Goal: Information Seeking & Learning: Learn about a topic

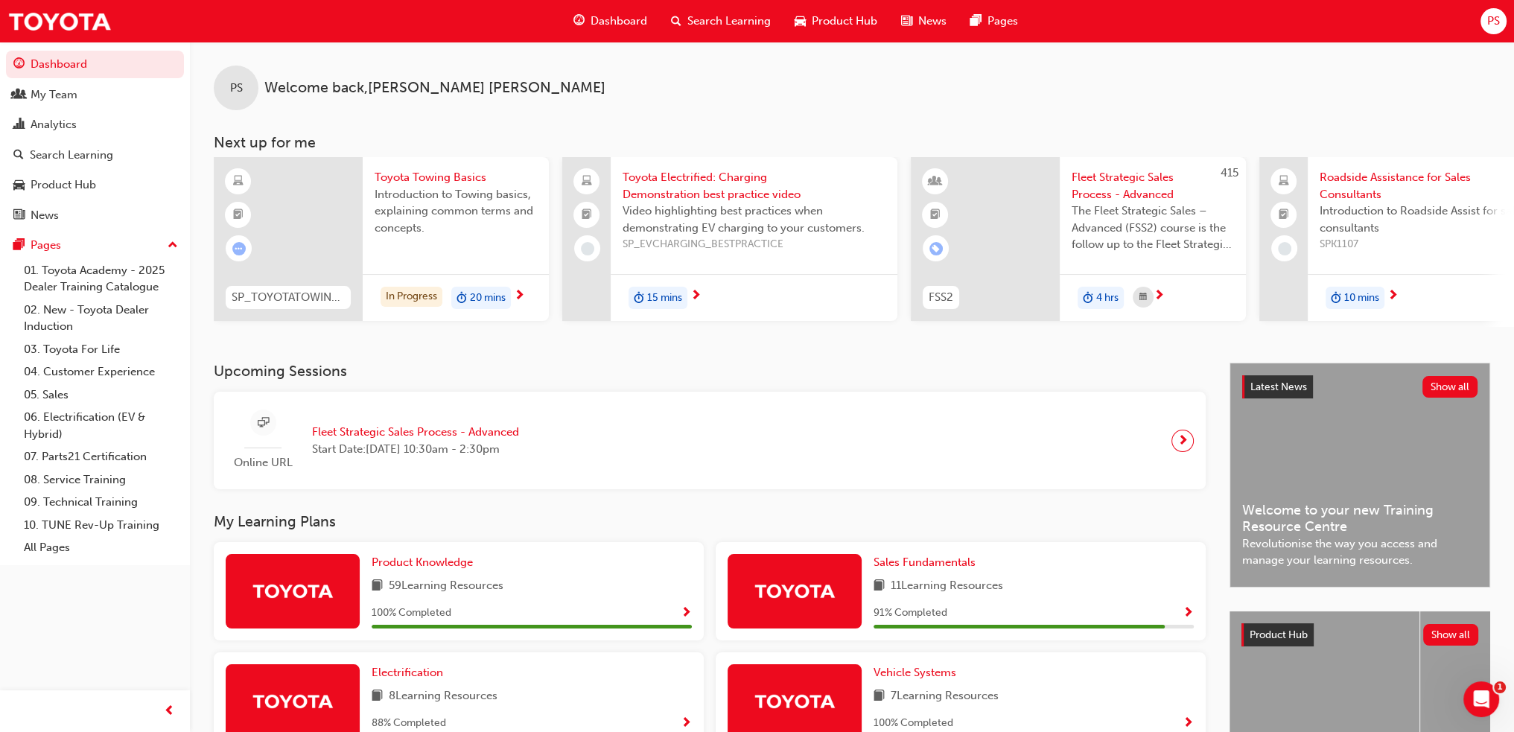
click at [272, 289] on span "SP_TOYOTATOWING_0424" at bounding box center [288, 297] width 113 height 17
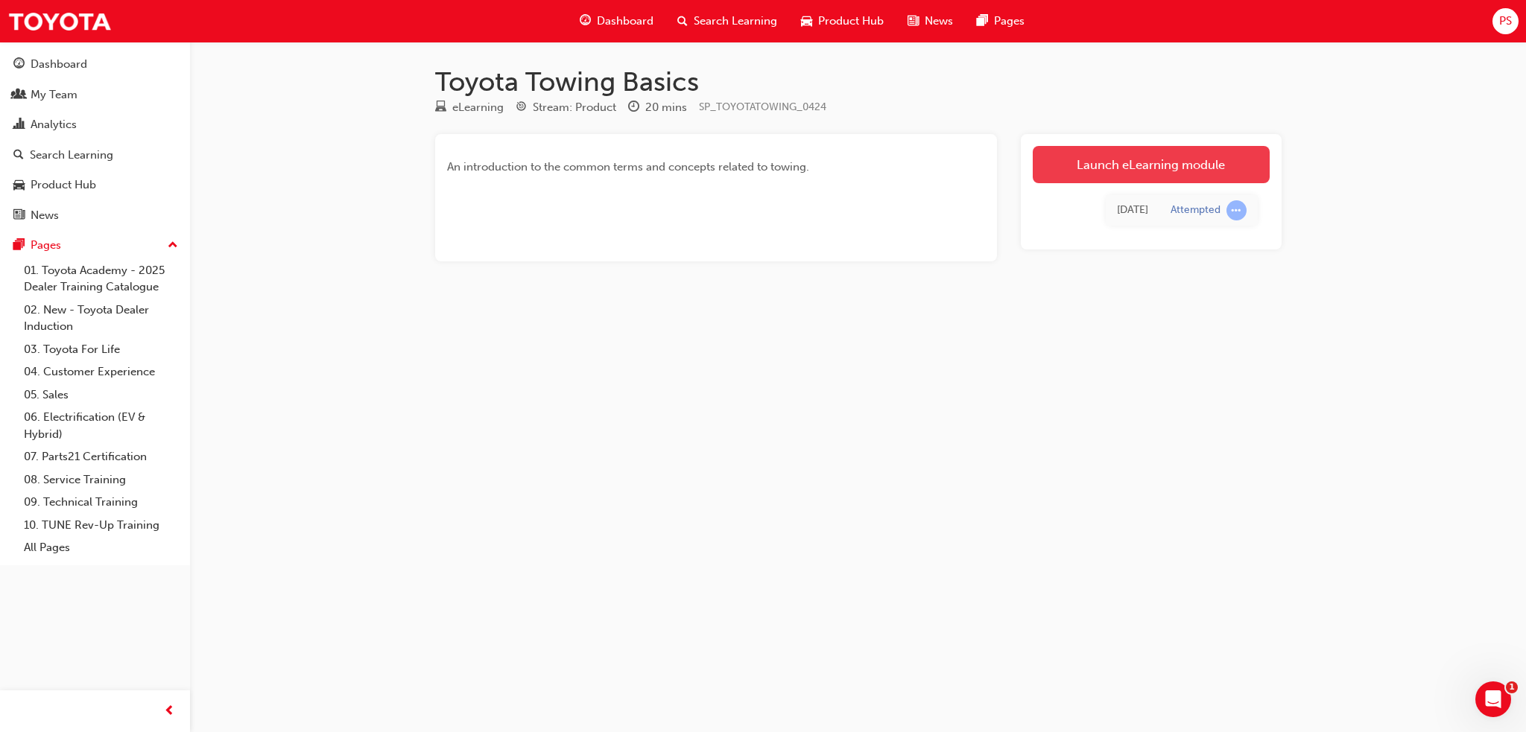
click at [1147, 167] on link "Launch eLearning module" at bounding box center [1150, 164] width 237 height 37
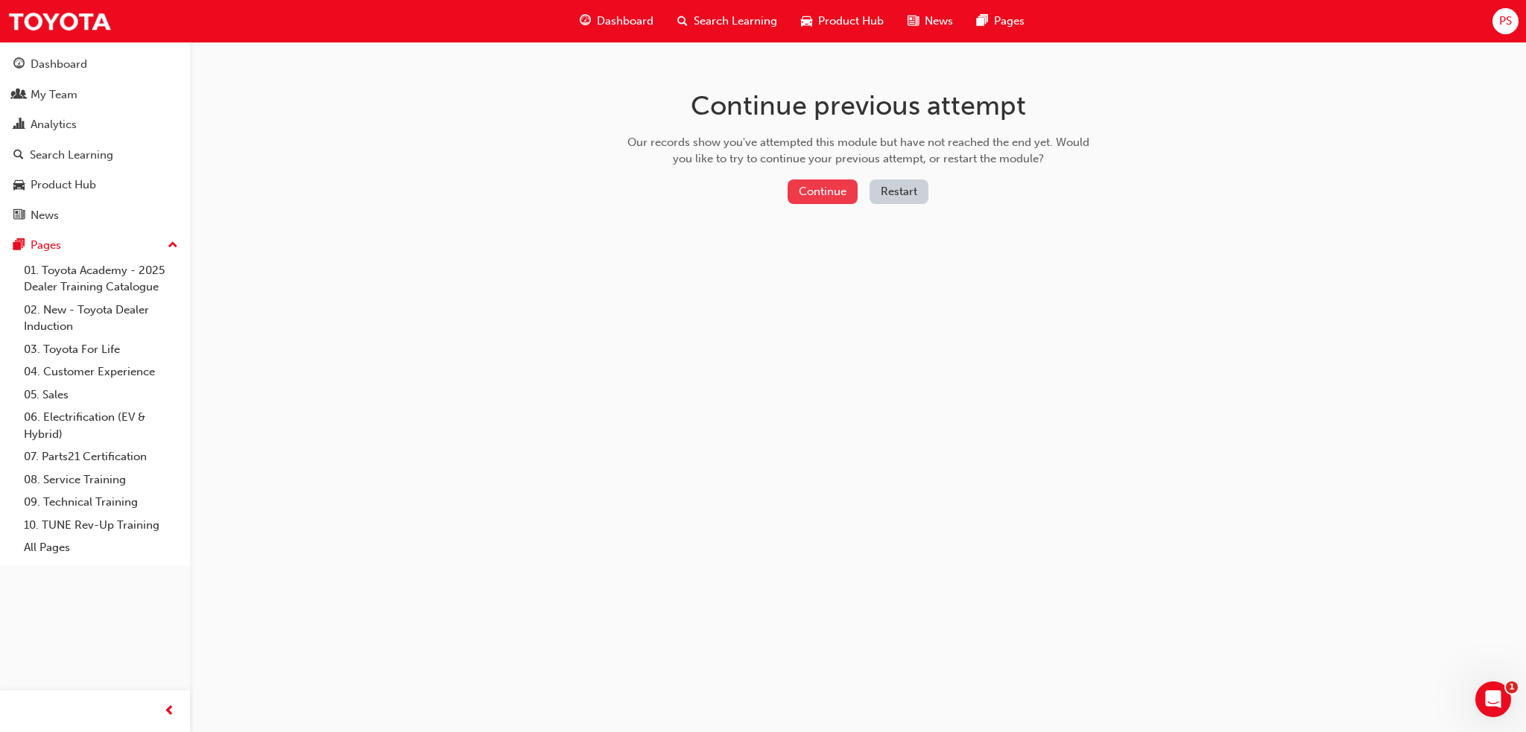
click at [828, 186] on button "Continue" at bounding box center [822, 192] width 70 height 25
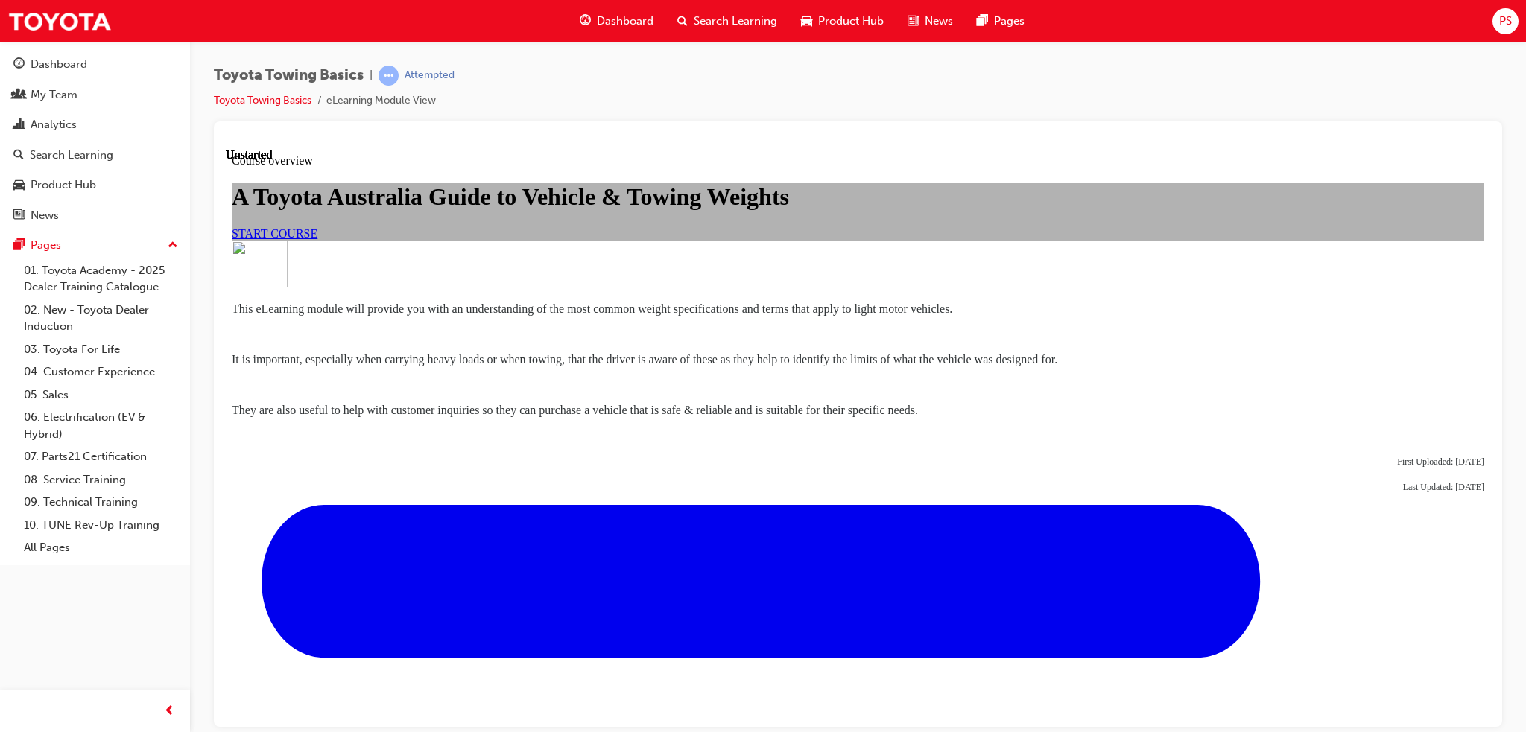
scroll to position [807, 0]
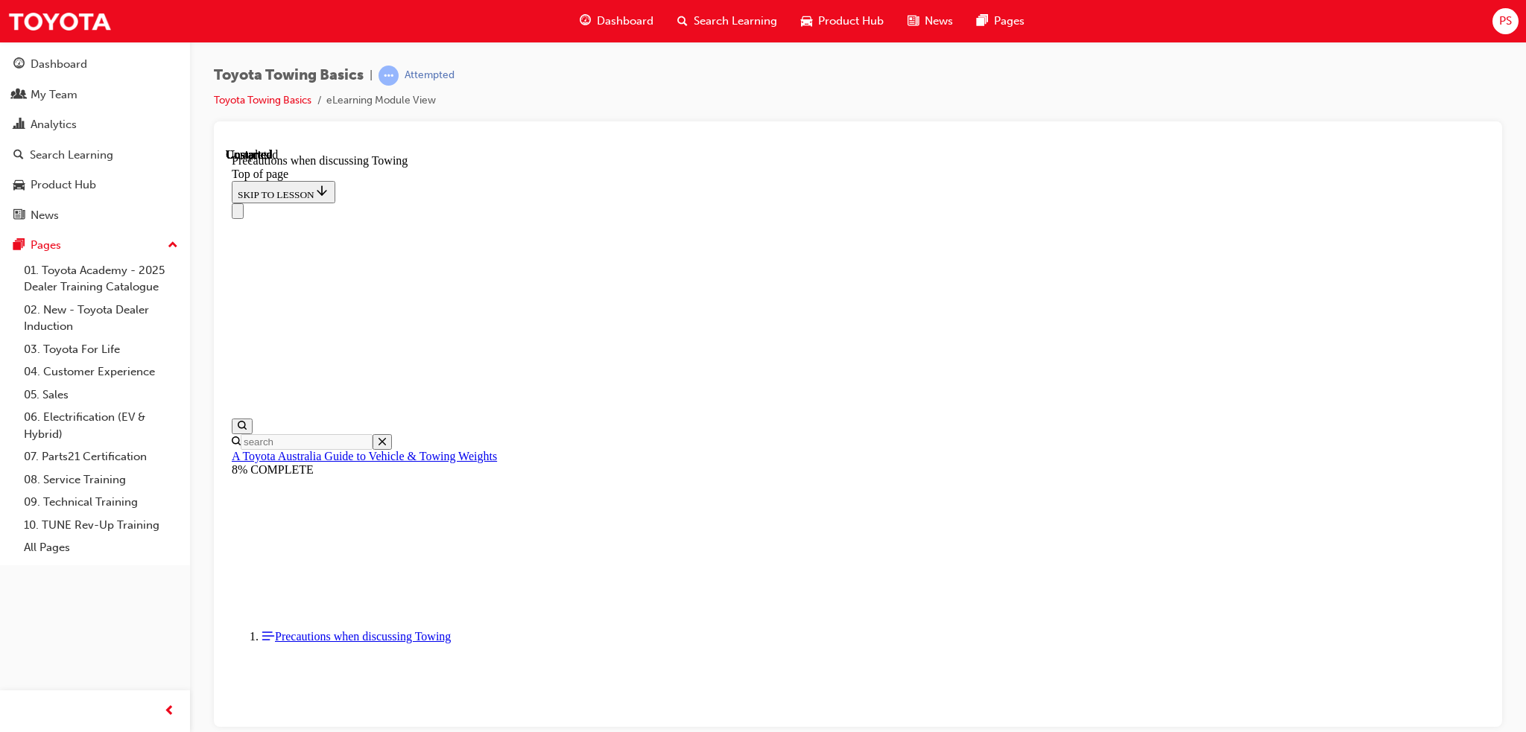
scroll to position [1557, 0]
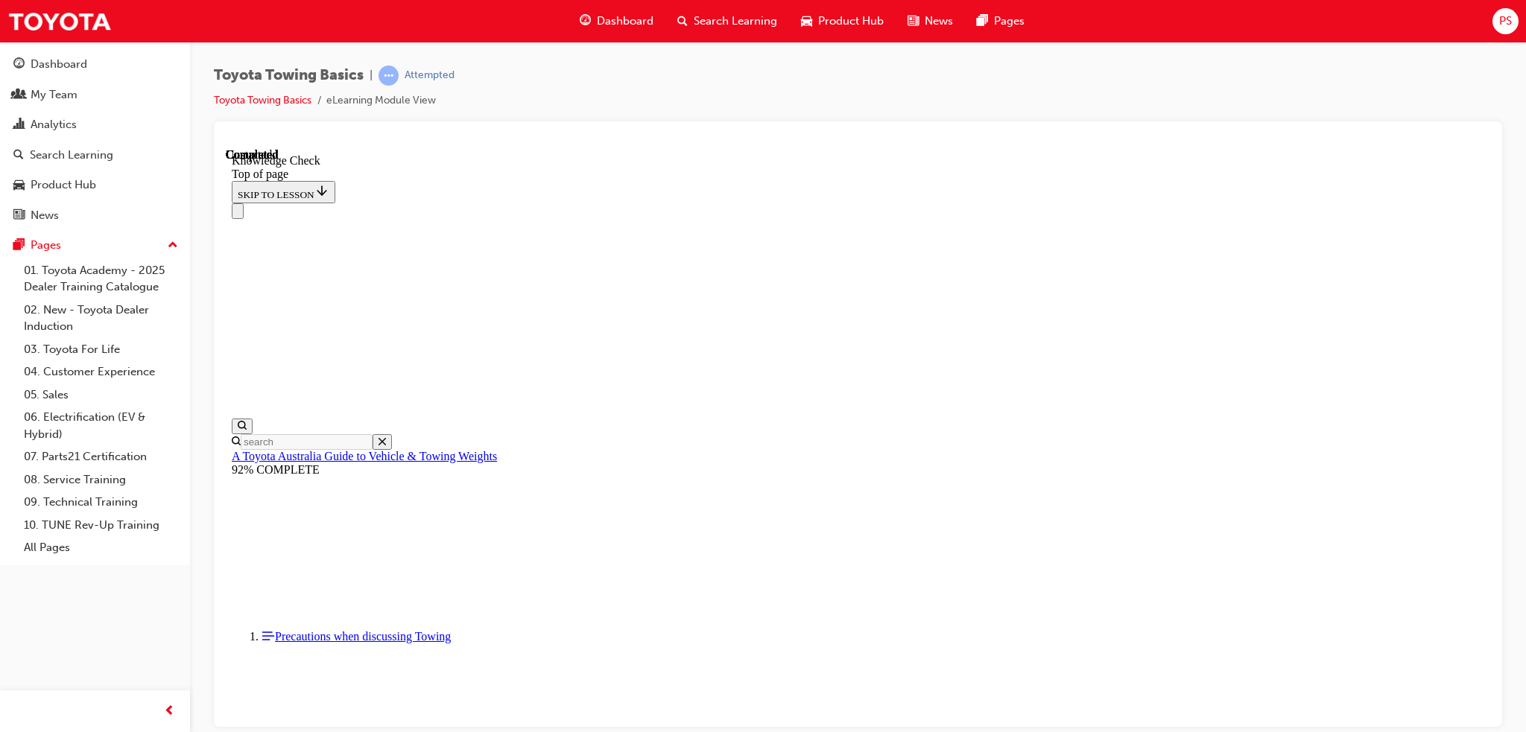
drag, startPoint x: 683, startPoint y: 17068, endPoint x: 699, endPoint y: 17083, distance: 21.6
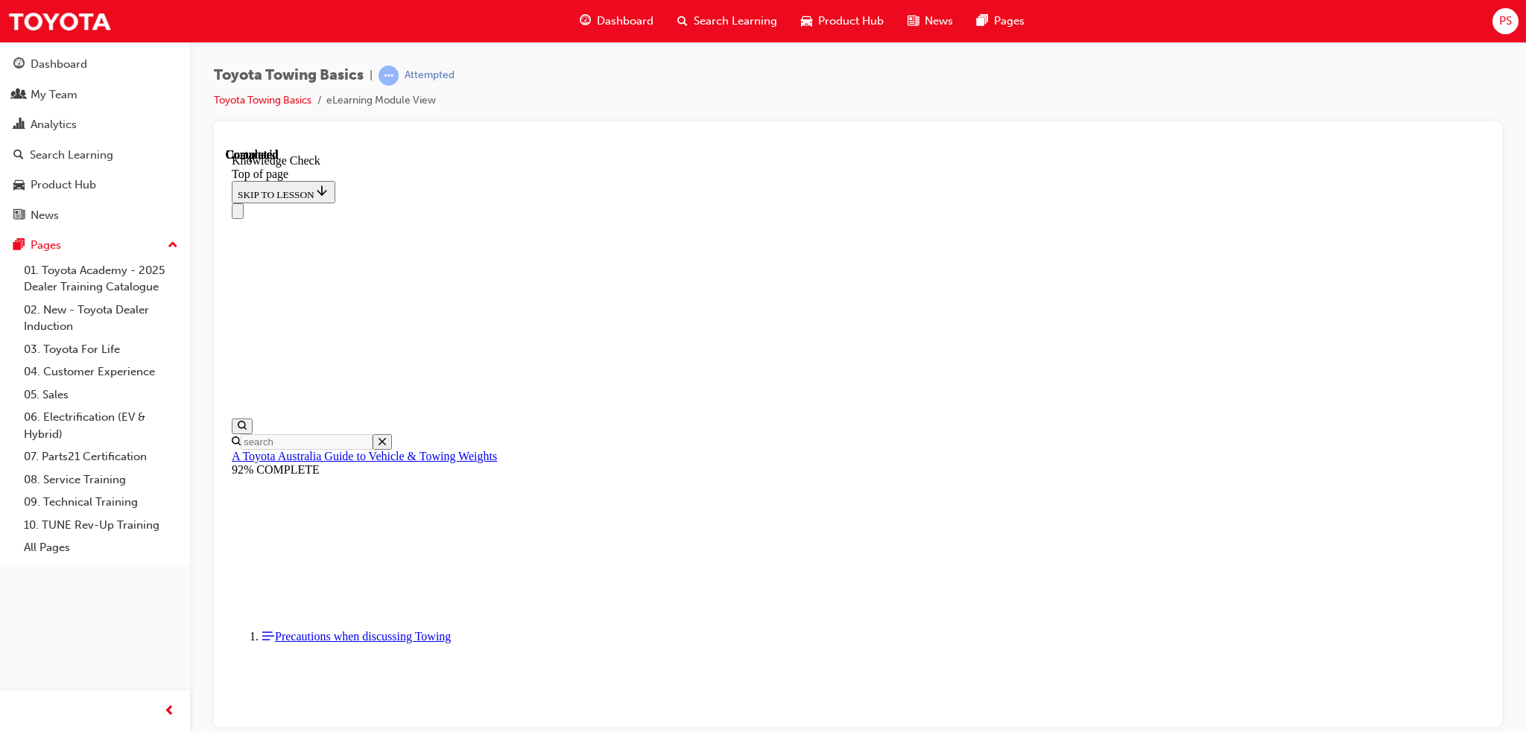
click at [986, 203] on div "Navigation menu" at bounding box center [858, 211] width 1252 height 16
drag, startPoint x: 751, startPoint y: 17061, endPoint x: 739, endPoint y: 17123, distance: 63.0
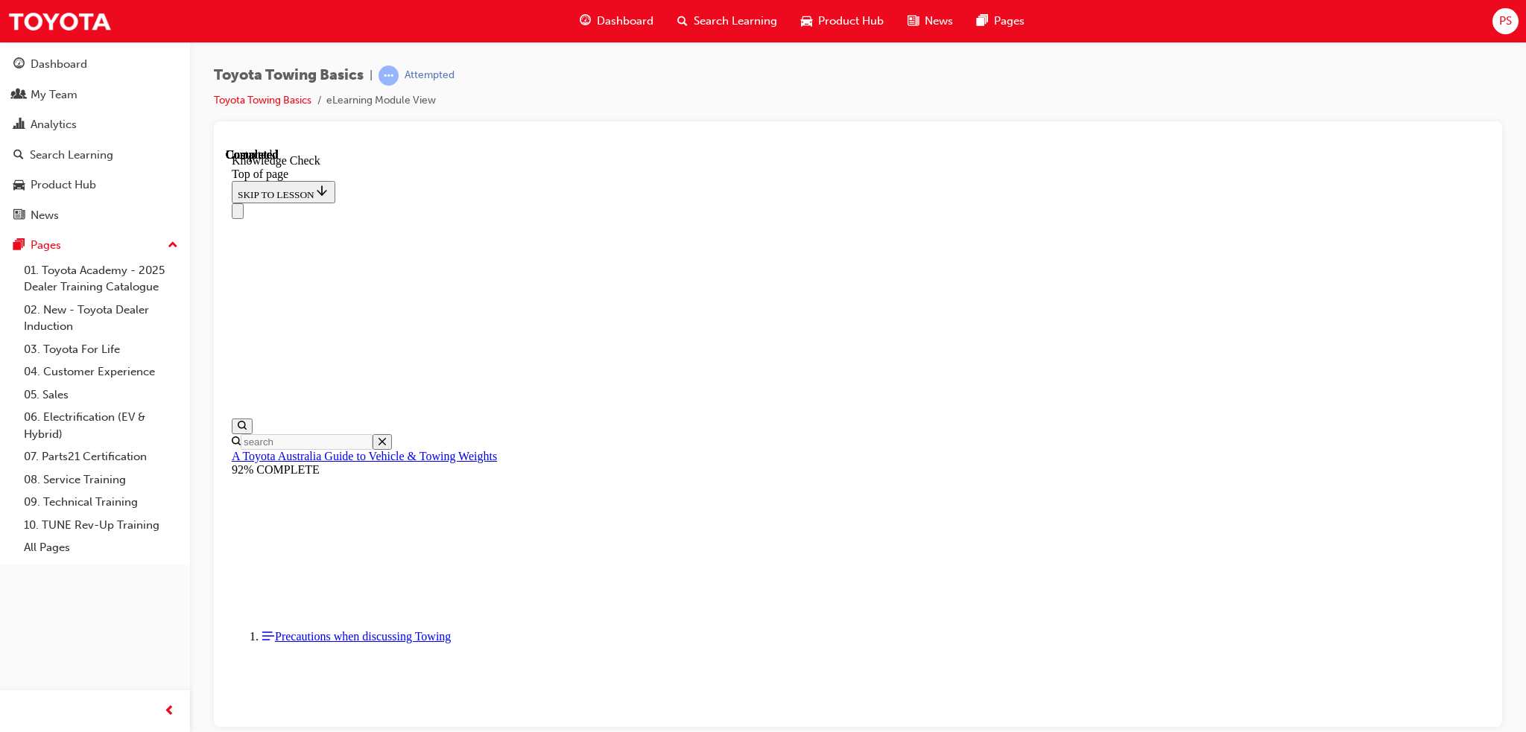
drag, startPoint x: 445, startPoint y: 17417, endPoint x: 749, endPoint y: 17052, distance: 475.0
drag, startPoint x: 442, startPoint y: 17408, endPoint x: 536, endPoint y: 17150, distance: 275.3
drag, startPoint x: 448, startPoint y: 17422, endPoint x: 942, endPoint y: 17312, distance: 506.0
drag, startPoint x: 442, startPoint y: 17408, endPoint x: 825, endPoint y: 17325, distance: 391.2
drag, startPoint x: 433, startPoint y: 17415, endPoint x: 642, endPoint y: 17260, distance: 260.4
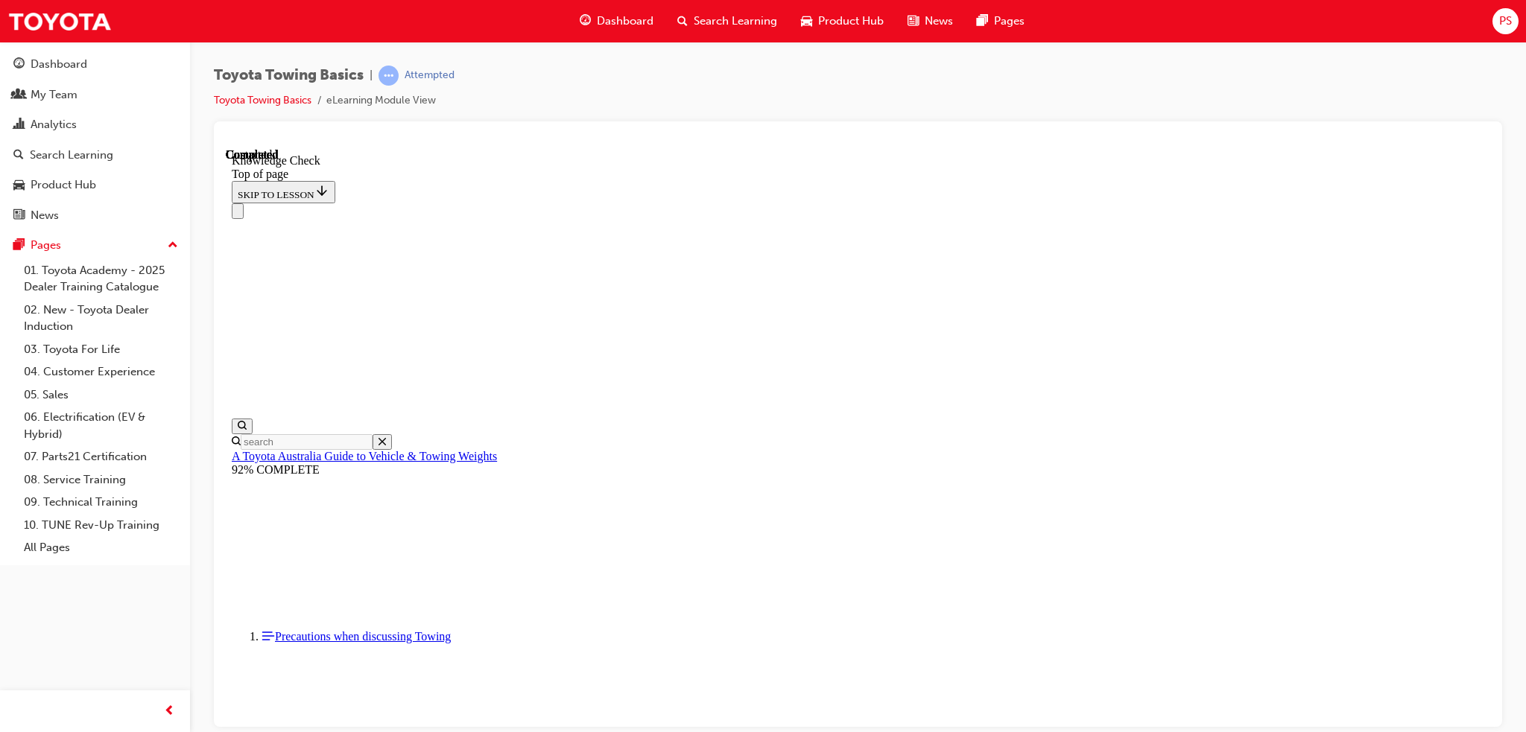
drag, startPoint x: 437, startPoint y: 17426, endPoint x: 409, endPoint y: 17351, distance: 79.7
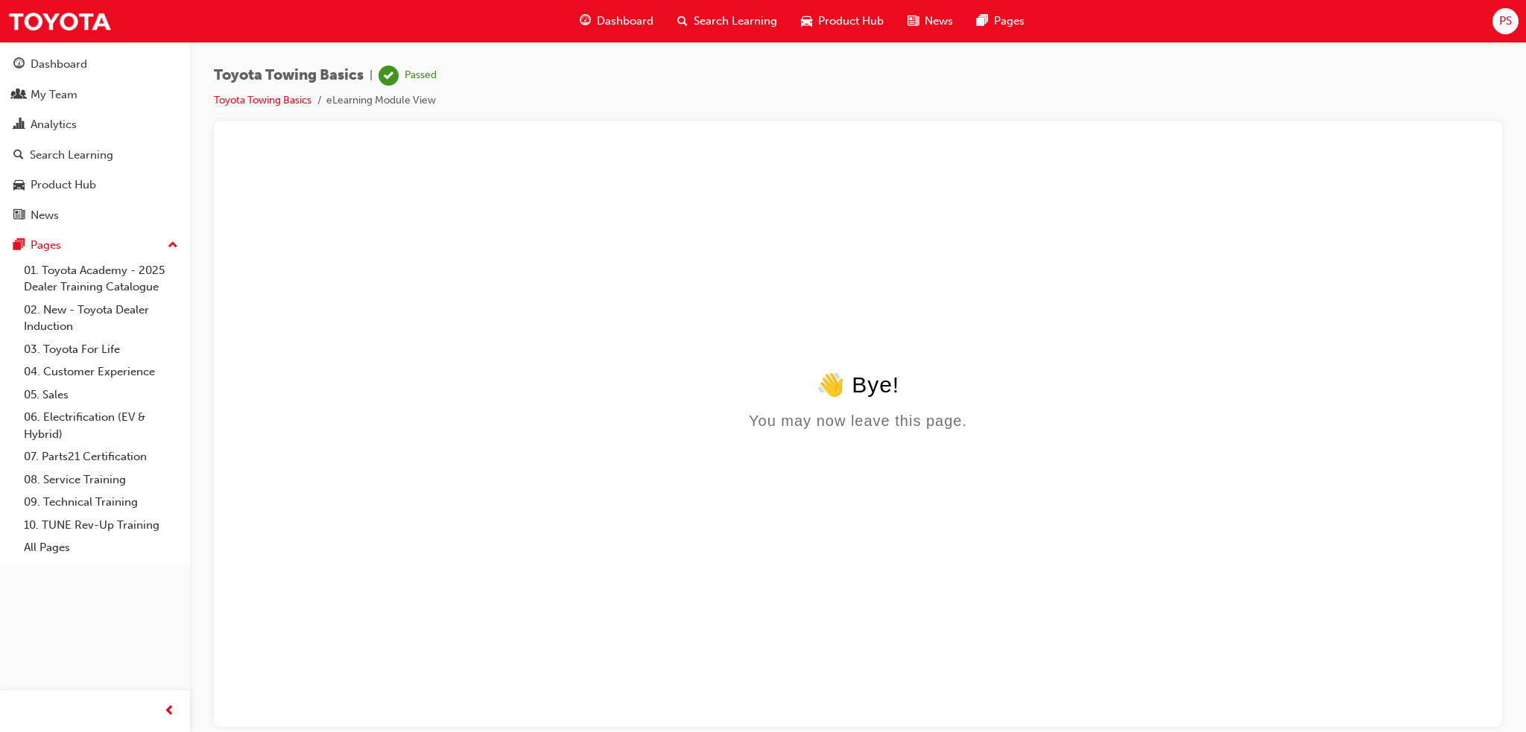
scroll to position [0, 0]
click at [624, 21] on span "Dashboard" at bounding box center [625, 21] width 57 height 17
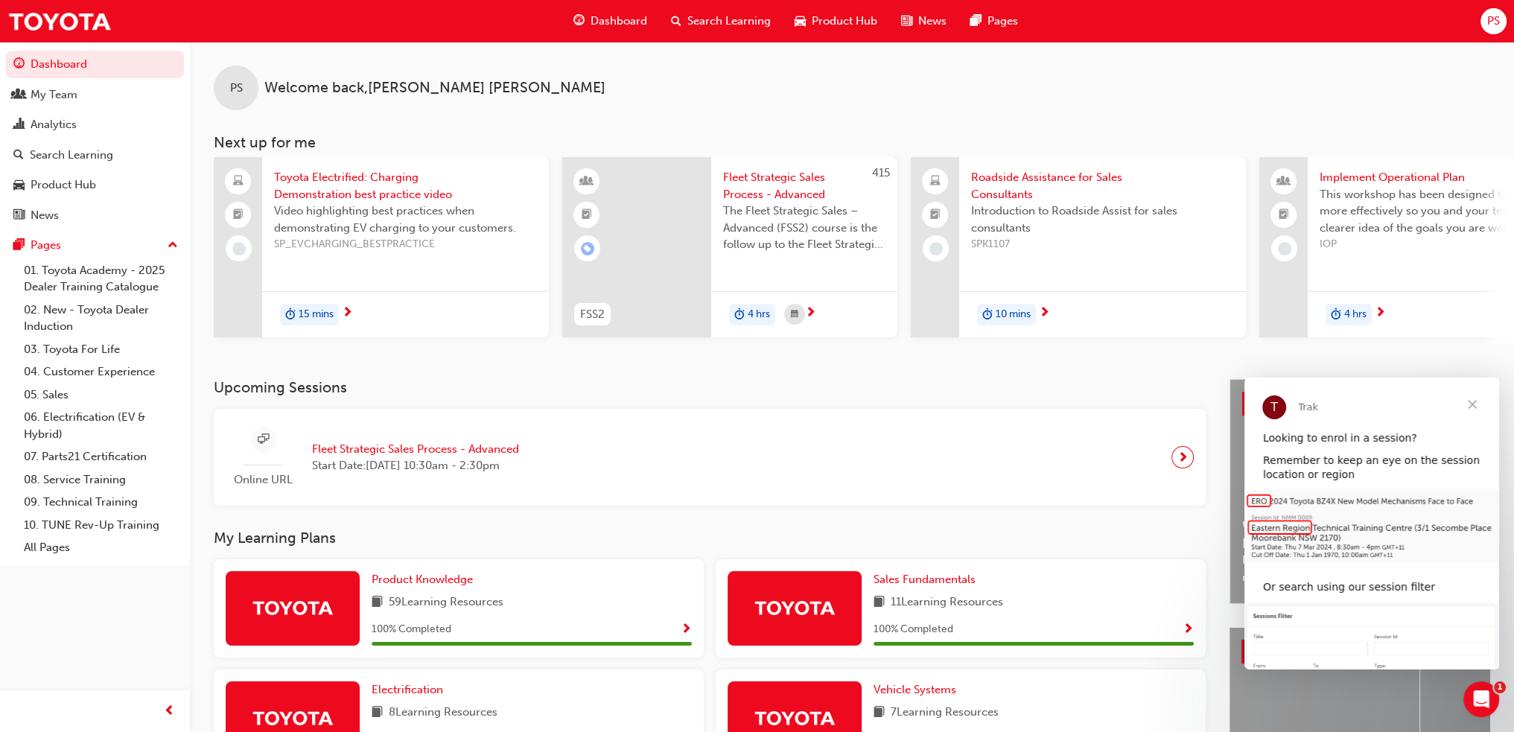
click at [309, 306] on span "15 mins" at bounding box center [316, 314] width 35 height 17
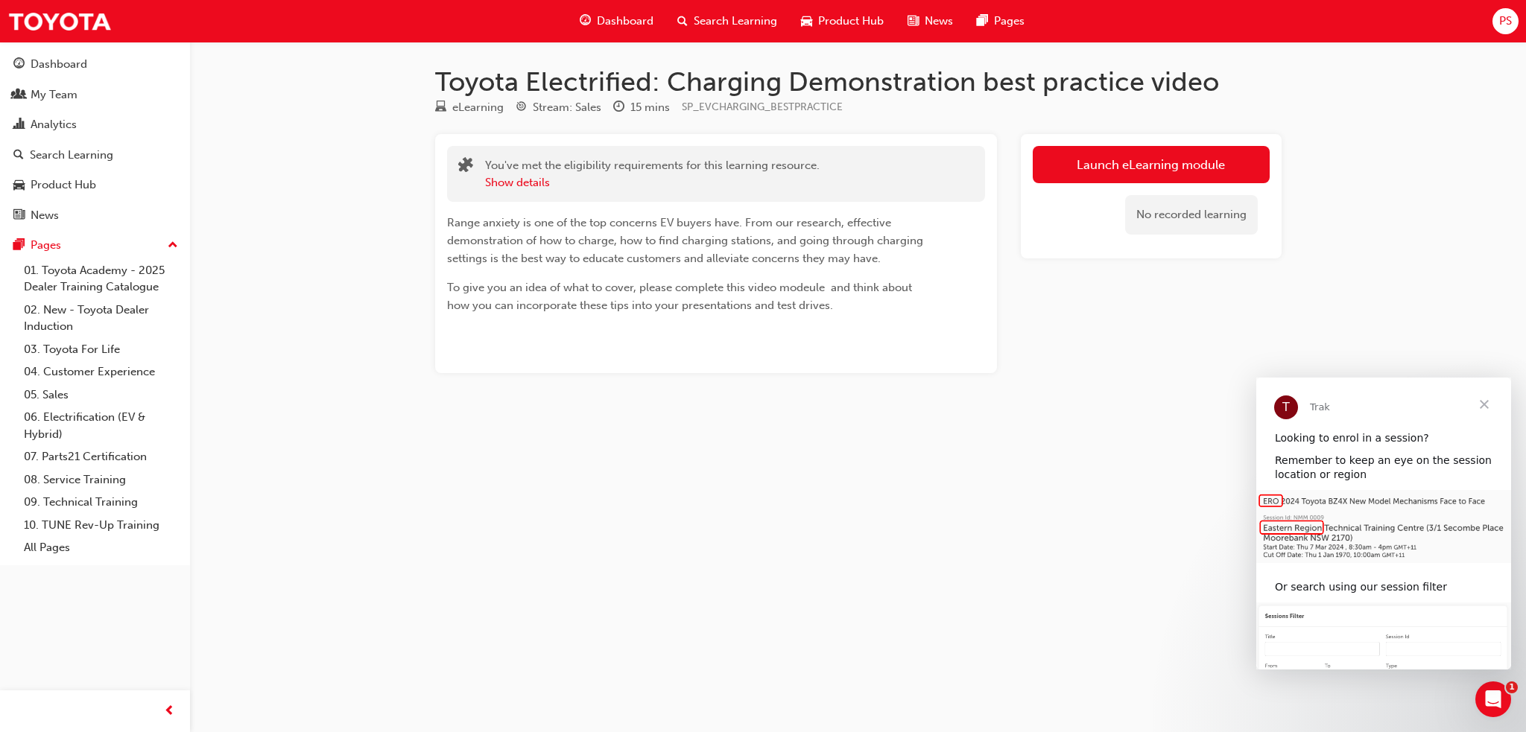
click at [1484, 409] on span "Close" at bounding box center [1484, 405] width 54 height 54
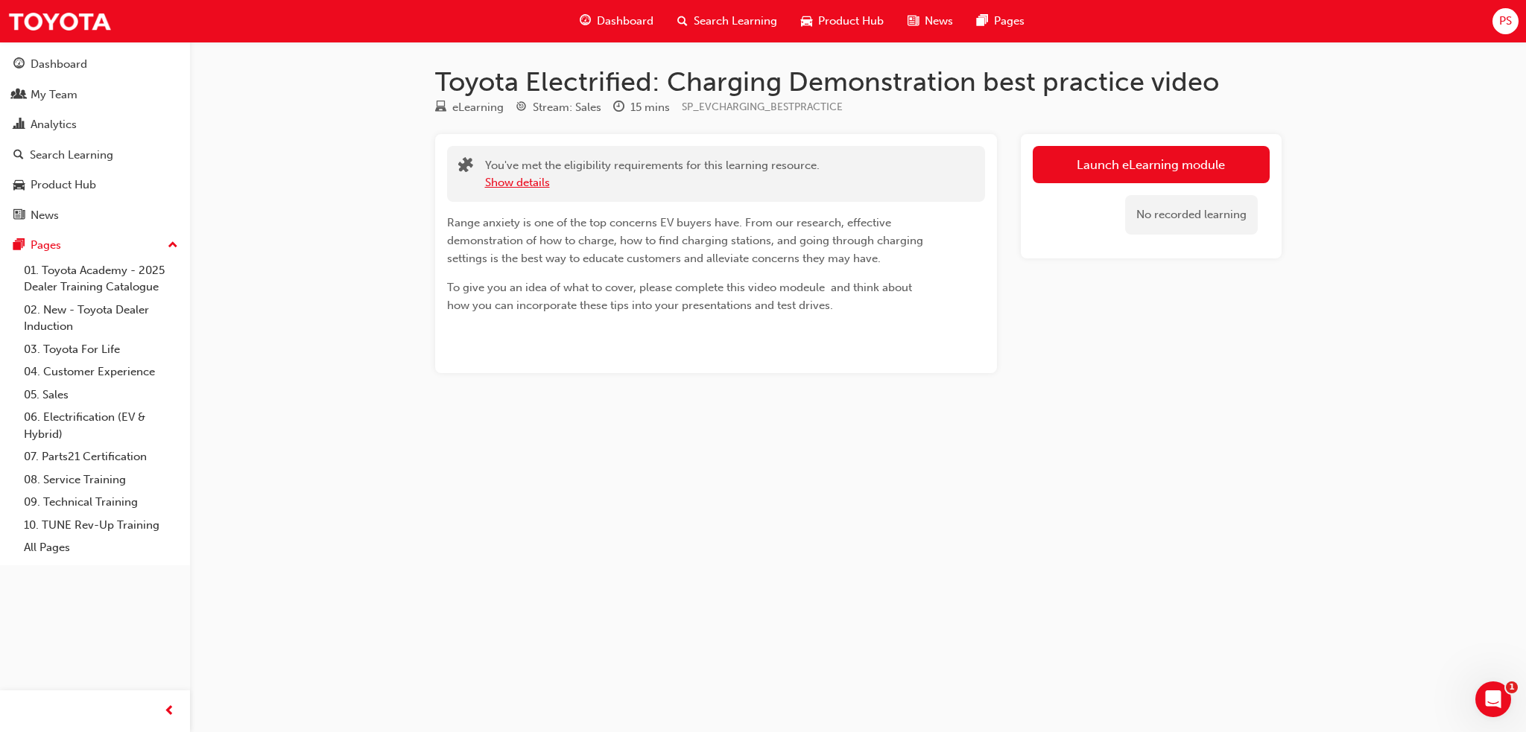
click at [510, 180] on button "Show details" at bounding box center [517, 182] width 65 height 17
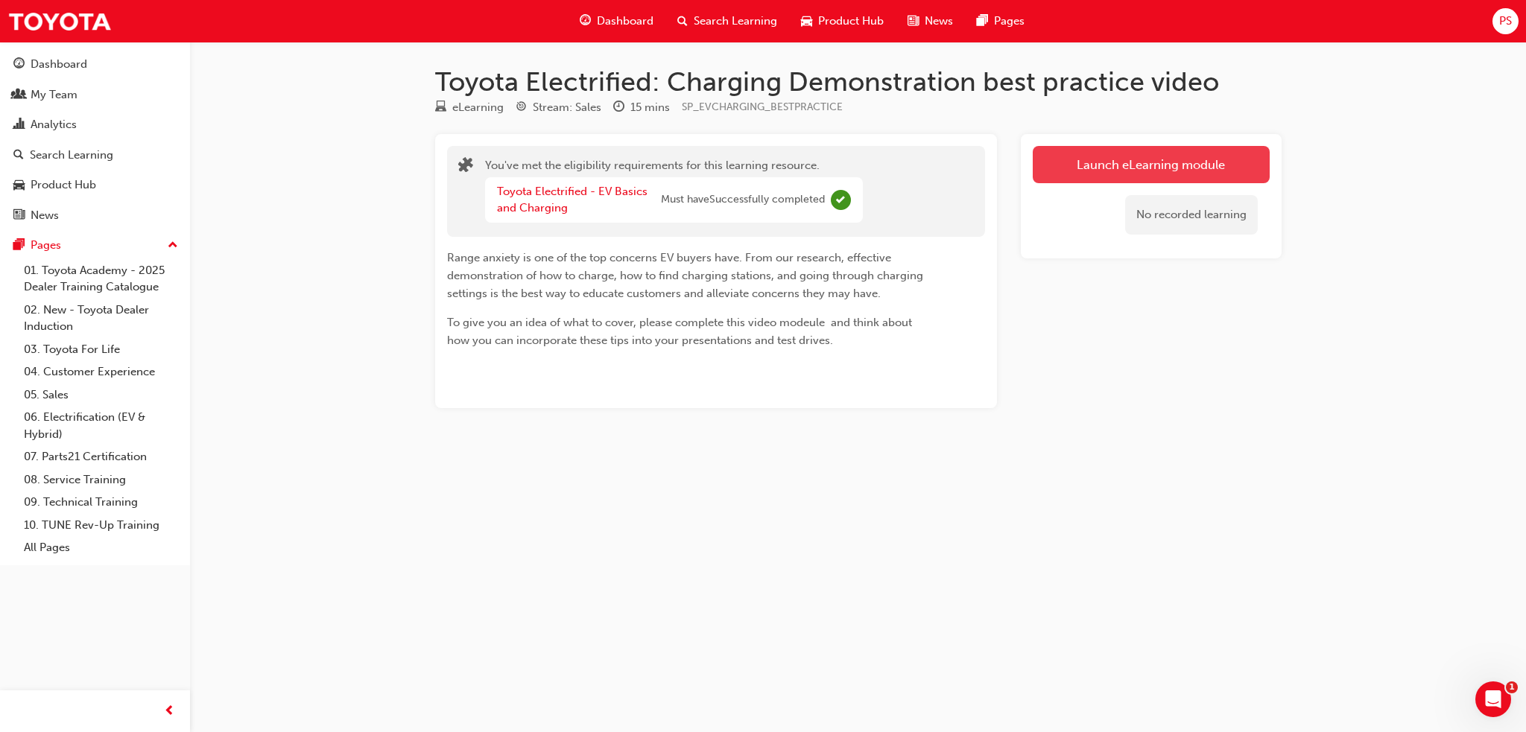
click at [1141, 169] on link "Launch eLearning module" at bounding box center [1150, 164] width 237 height 37
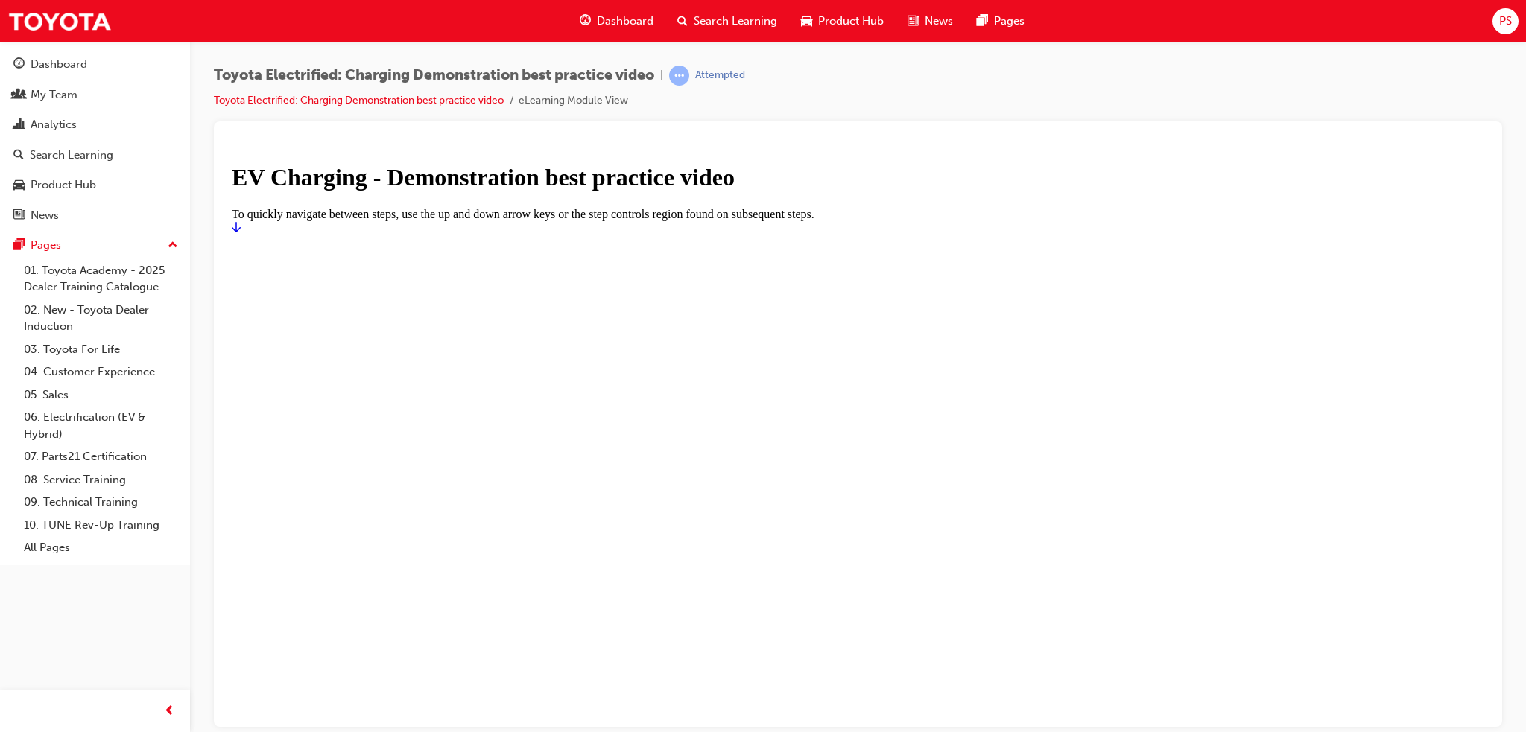
click at [241, 232] on icon "Start" at bounding box center [236, 226] width 9 height 10
